Goal: Task Accomplishment & Management: Use online tool/utility

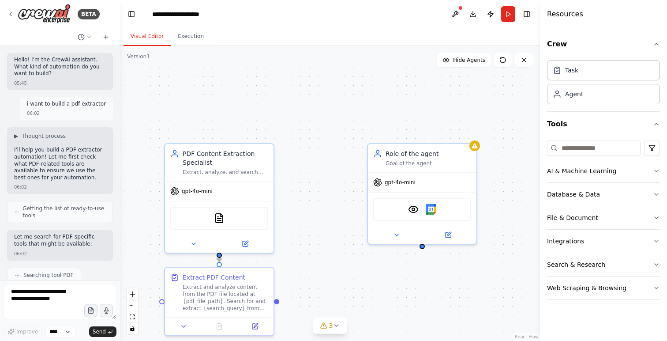
scroll to position [687, 0]
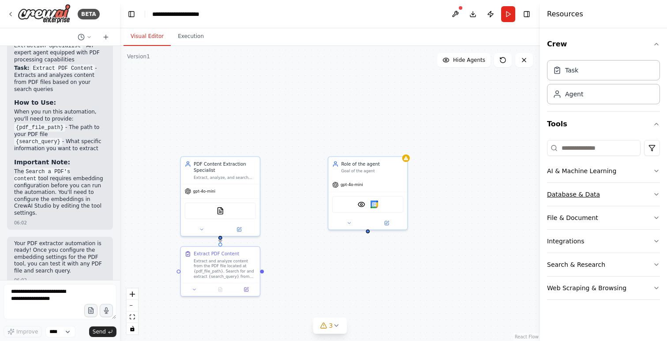
click at [657, 191] on icon "button" at bounding box center [656, 194] width 7 height 7
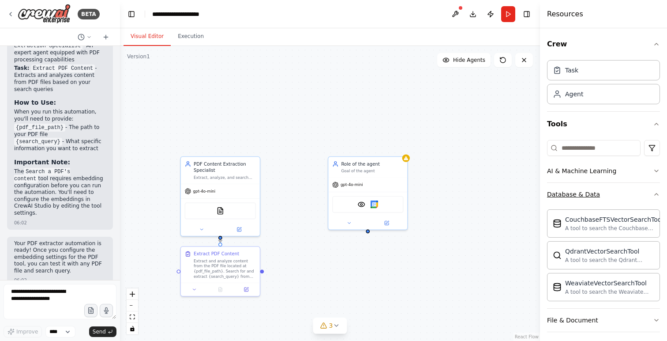
click at [657, 191] on icon "button" at bounding box center [656, 194] width 7 height 7
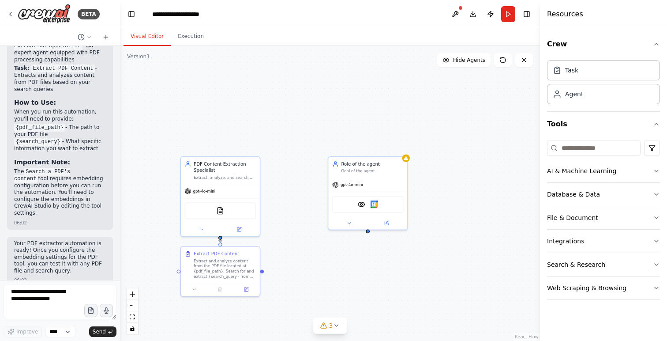
click at [657, 241] on icon "button" at bounding box center [657, 241] width 4 height 2
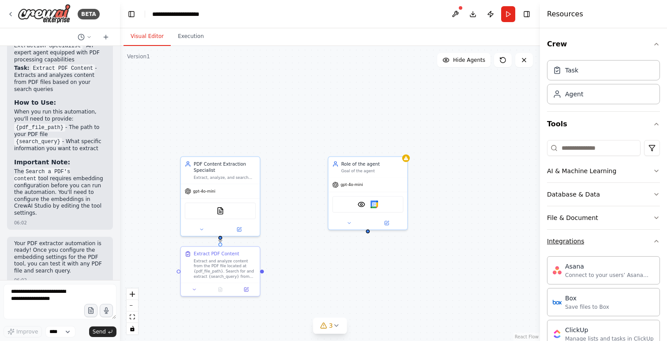
click at [657, 241] on icon "button" at bounding box center [656, 240] width 7 height 7
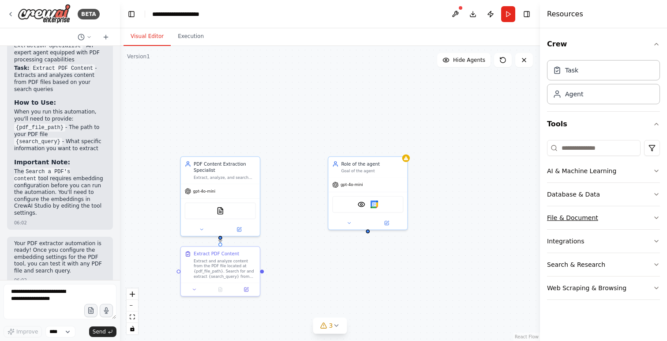
click at [657, 218] on icon "button" at bounding box center [656, 217] width 7 height 7
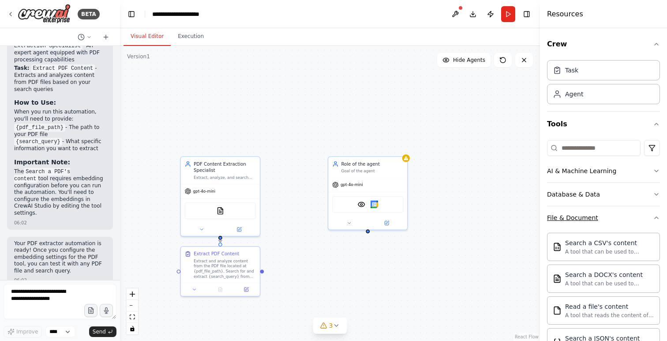
click at [657, 218] on icon "button" at bounding box center [656, 217] width 7 height 7
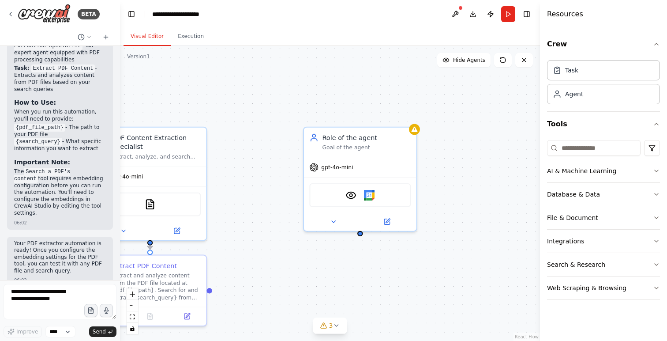
click at [653, 240] on icon "button" at bounding box center [656, 240] width 7 height 7
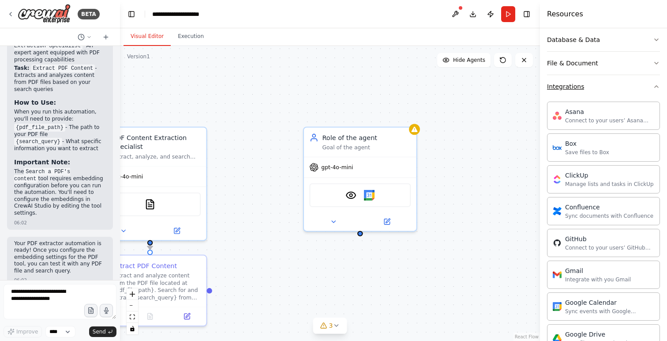
scroll to position [164, 0]
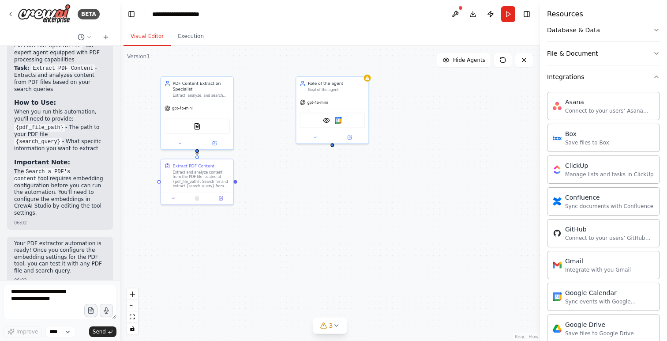
drag, startPoint x: 348, startPoint y: 255, endPoint x: 345, endPoint y: 165, distance: 90.0
click at [345, 165] on div ".deletable-edge-delete-btn { width: 20px; height: 20px; border: 0px solid #ffff…" at bounding box center [330, 193] width 420 height 295
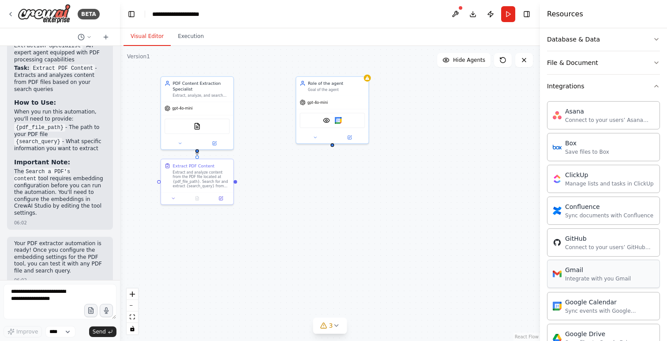
scroll to position [0, 0]
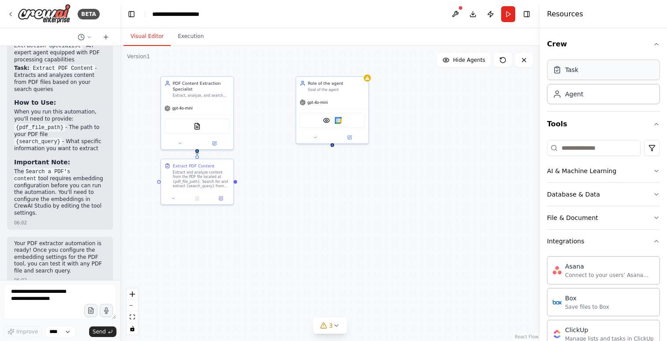
click at [596, 74] on div "Task" at bounding box center [603, 70] width 113 height 20
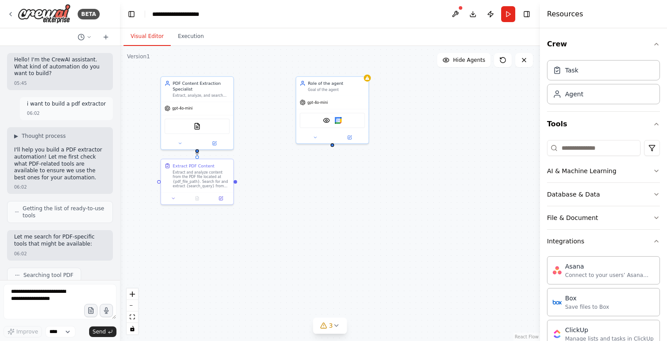
click at [605, 80] on div "Task Agent" at bounding box center [603, 80] width 113 height 48
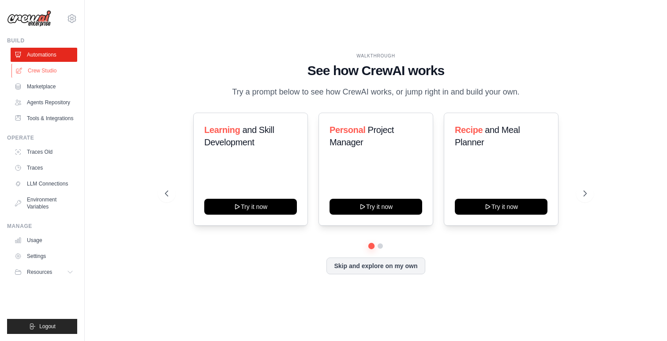
click at [56, 73] on link "Crew Studio" at bounding box center [44, 71] width 67 height 14
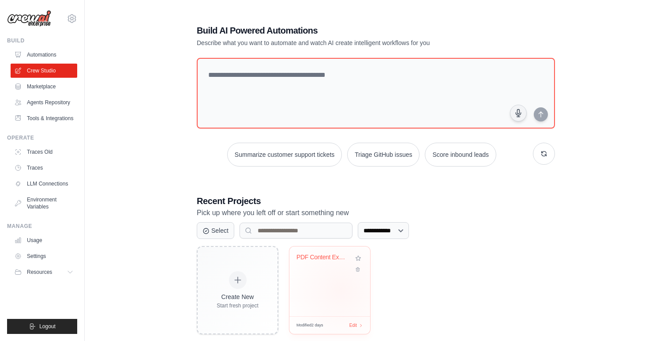
click at [341, 289] on div "PDF Content Extractor" at bounding box center [329, 281] width 81 height 70
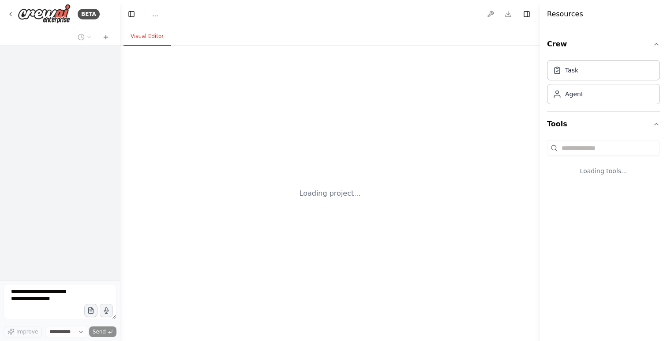
select select "****"
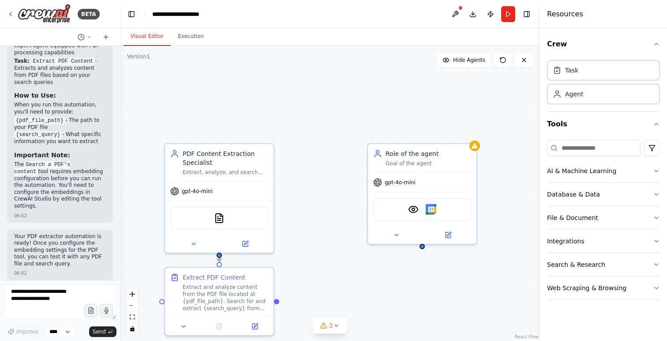
scroll to position [687, 0]
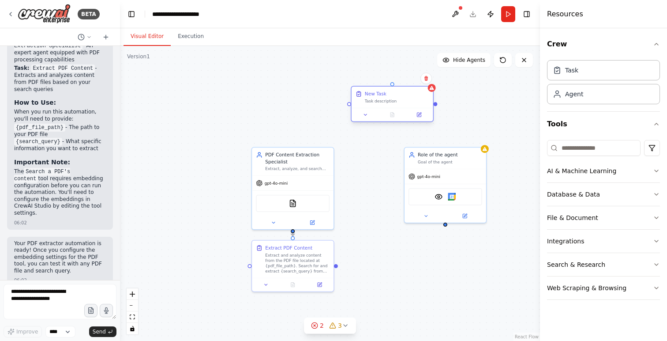
drag, startPoint x: 493, startPoint y: 109, endPoint x: 384, endPoint y: 93, distance: 110.2
click at [384, 93] on div "New Task" at bounding box center [397, 93] width 64 height 7
click at [426, 79] on icon at bounding box center [426, 77] width 5 height 5
